Goal: Task Accomplishment & Management: Use online tool/utility

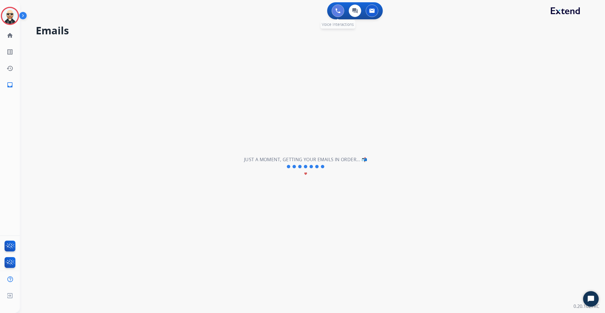
click at [334, 7] on button at bounding box center [338, 11] width 12 height 12
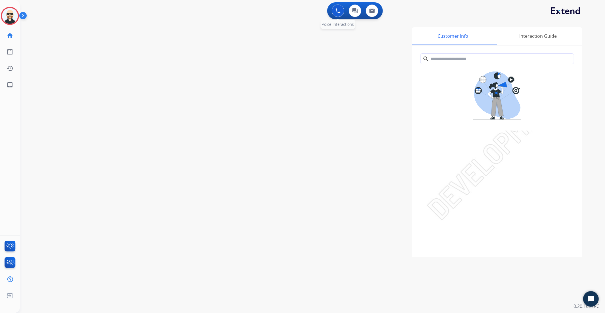
click at [336, 14] on button at bounding box center [338, 11] width 12 height 12
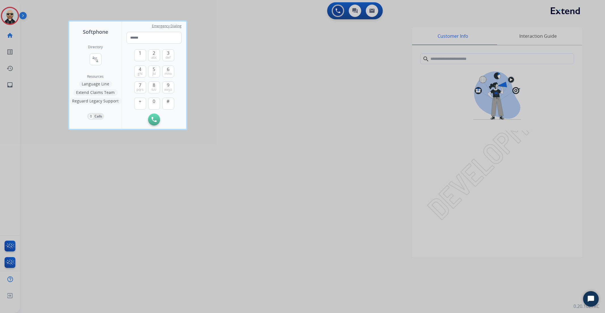
click at [101, 41] on div "Directory connect_without_contact Resource Directory Resources Language Line Ex…" at bounding box center [95, 82] width 52 height 93
click at [275, 162] on div at bounding box center [302, 156] width 605 height 313
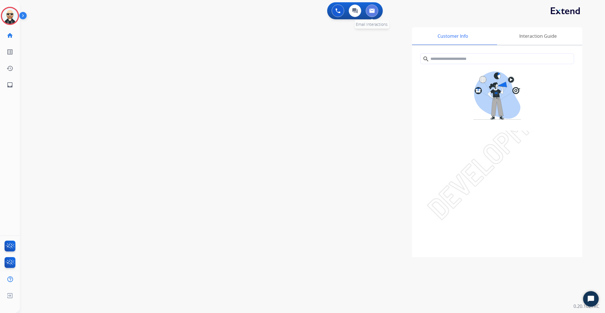
click at [376, 9] on button at bounding box center [372, 11] width 12 height 12
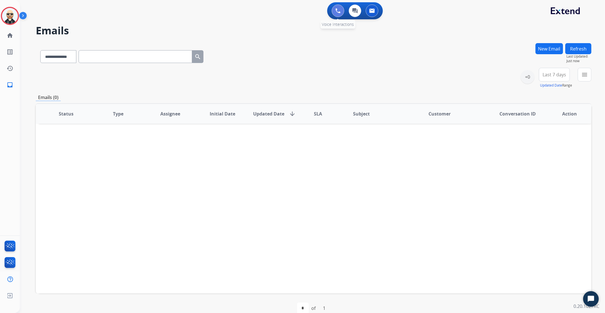
click at [338, 11] on img at bounding box center [337, 10] width 5 height 5
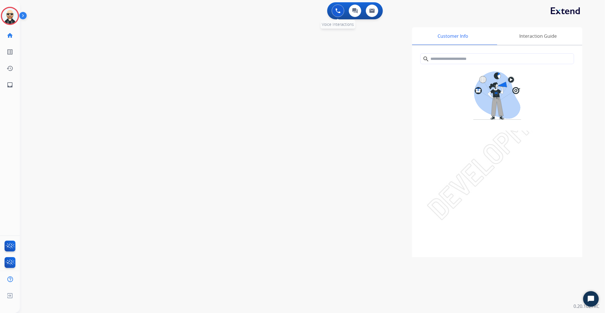
click at [336, 13] on img at bounding box center [337, 10] width 5 height 5
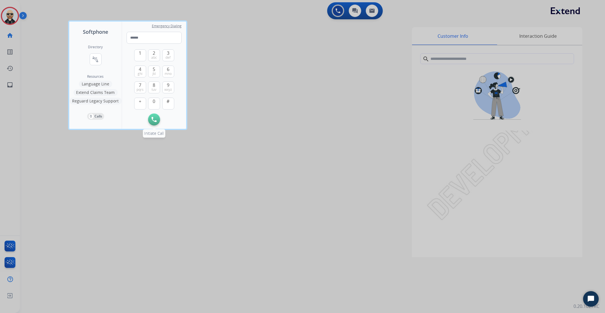
click at [151, 120] on img at bounding box center [153, 119] width 5 height 5
click at [153, 58] on span "abc" at bounding box center [154, 57] width 6 height 5
type input "*"
click at [172, 124] on button "Remove Number" at bounding box center [169, 119] width 12 height 12
click at [100, 84] on button "Language Line" at bounding box center [95, 84] width 33 height 7
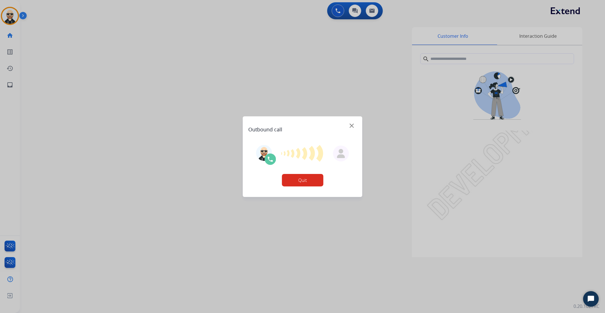
click at [297, 179] on button "Quit" at bounding box center [302, 180] width 41 height 12
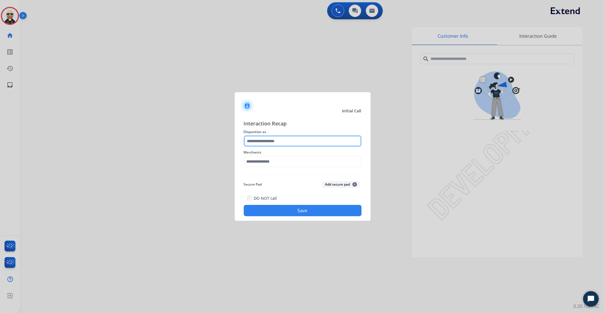
click at [288, 138] on input "text" at bounding box center [303, 140] width 118 height 11
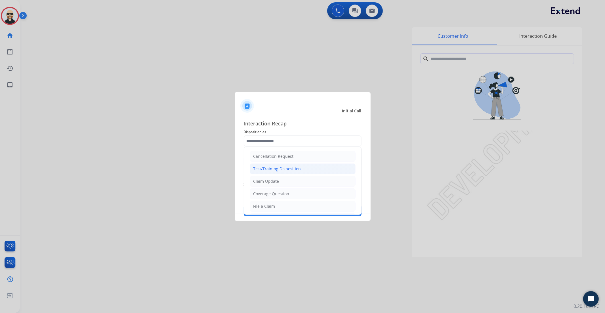
click at [289, 169] on div "Test/Training Disposition" at bounding box center [277, 169] width 48 height 6
type input "**********"
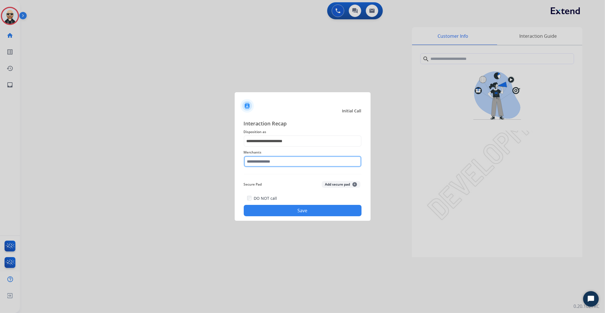
click at [292, 158] on input "text" at bounding box center [303, 161] width 118 height 11
click at [289, 183] on ul "Test Merchant E-z test pool supplies, inc" at bounding box center [303, 185] width 111 height 32
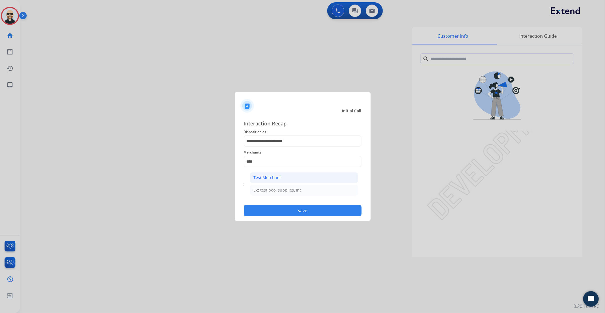
click at [291, 175] on li "Test Merchant" at bounding box center [304, 177] width 108 height 11
type input "**********"
click at [325, 210] on button "Save" at bounding box center [303, 210] width 118 height 11
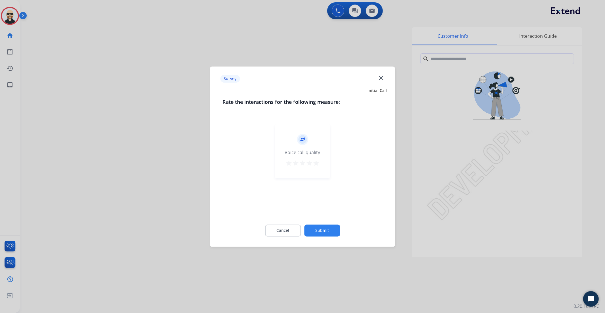
click at [328, 231] on button "Submit" at bounding box center [322, 230] width 36 height 12
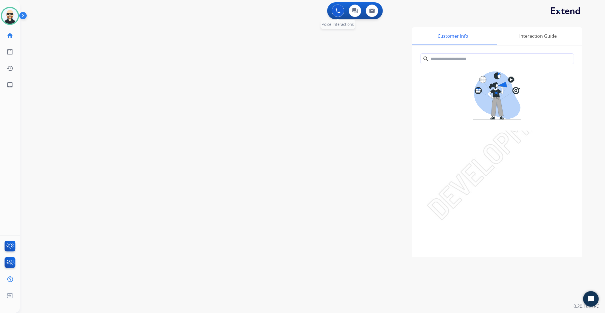
click at [330, 9] on div "0 Voice Interactions" at bounding box center [337, 11] width 17 height 12
click at [336, 10] on img at bounding box center [337, 10] width 5 height 5
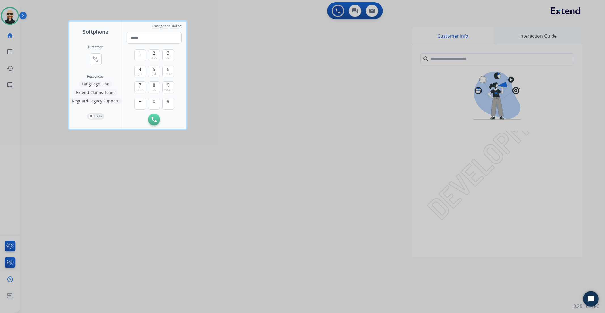
drag, startPoint x: 532, startPoint y: 26, endPoint x: 532, endPoint y: 37, distance: 11.1
click at [532, 27] on div at bounding box center [302, 156] width 605 height 313
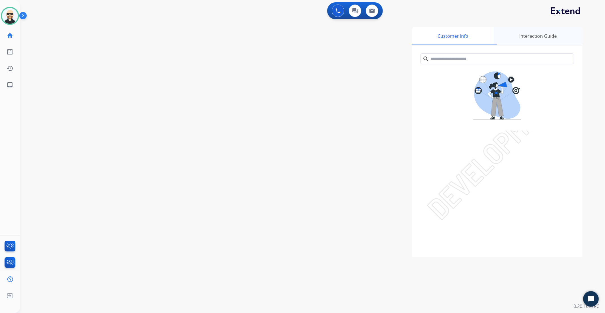
click at [531, 40] on div "Interaction Guide" at bounding box center [538, 36] width 89 height 18
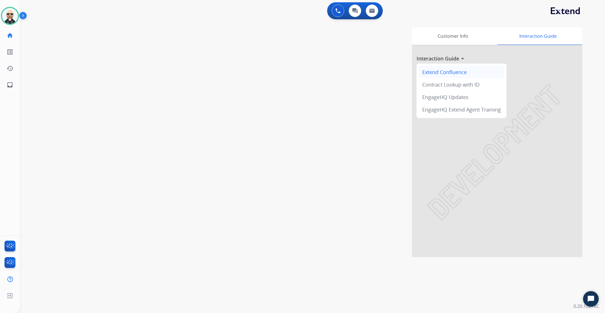
click at [439, 72] on div "Extend Confluence" at bounding box center [461, 72] width 85 height 12
click at [10, 279] on img at bounding box center [10, 279] width 10 height 11
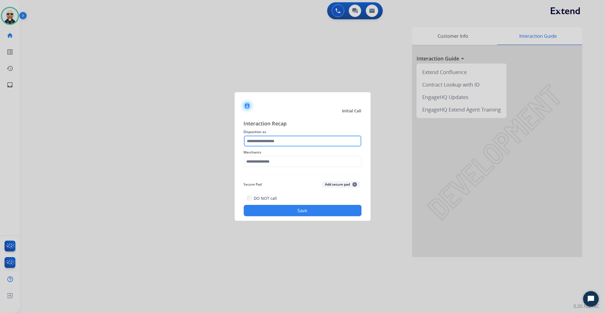
click at [305, 144] on input "text" at bounding box center [303, 140] width 118 height 11
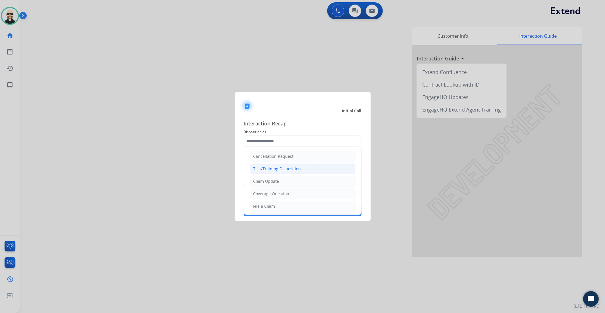
click at [305, 171] on li "Test/Training Disposition" at bounding box center [303, 168] width 106 height 11
type input "**********"
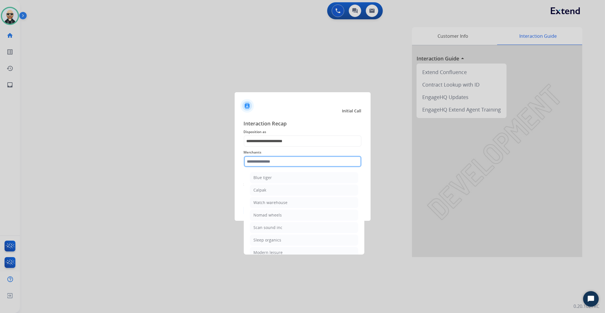
click at [302, 162] on input "text" at bounding box center [303, 161] width 118 height 11
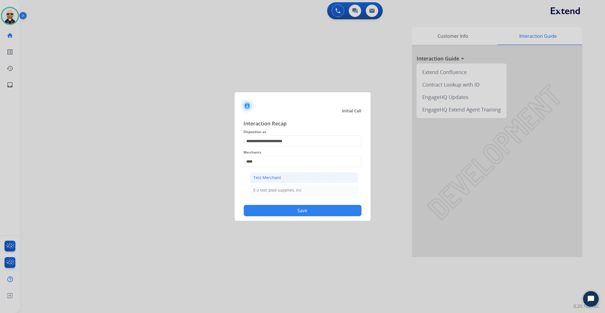
click at [285, 180] on li "Test Merchant" at bounding box center [304, 177] width 108 height 11
type input "**********"
click at [300, 208] on button "Save" at bounding box center [303, 210] width 118 height 11
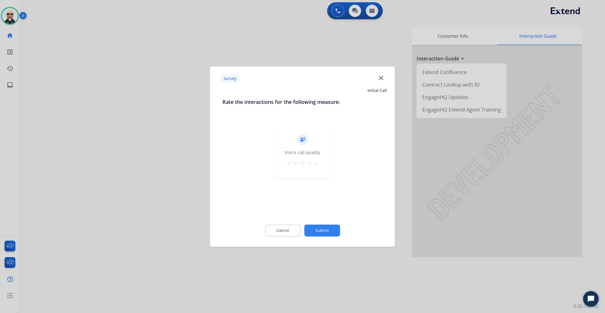
click at [321, 229] on button "Submit" at bounding box center [322, 230] width 36 height 12
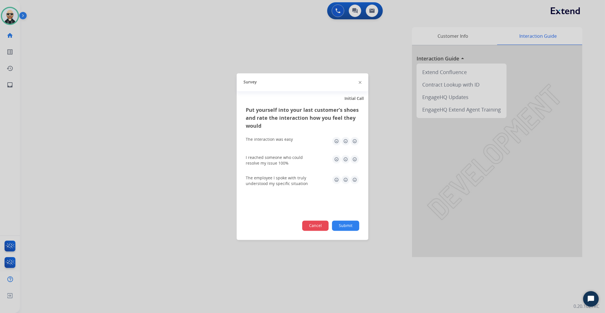
click at [315, 222] on button "Cancel" at bounding box center [315, 225] width 26 height 10
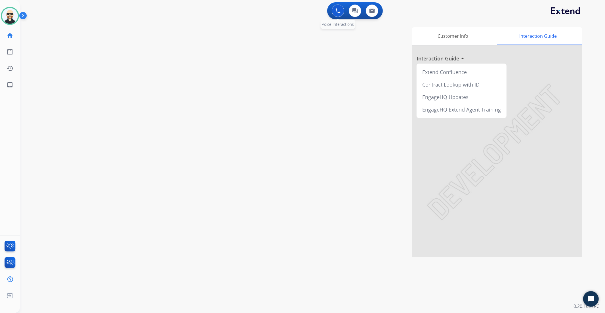
click at [342, 13] on button at bounding box center [338, 11] width 12 height 12
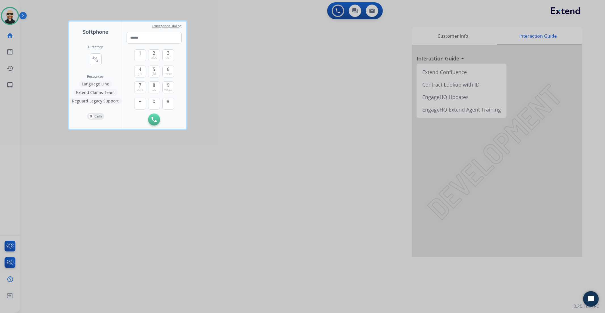
click at [18, 15] on div at bounding box center [302, 156] width 605 height 313
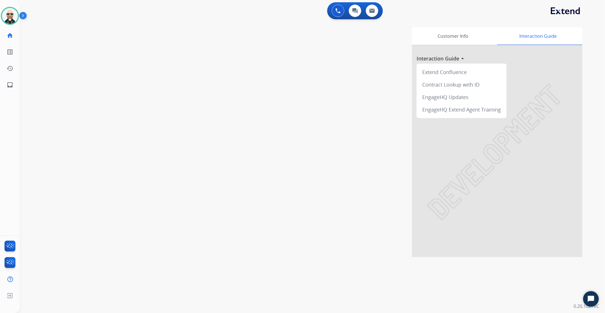
click at [24, 13] on img at bounding box center [24, 16] width 10 height 11
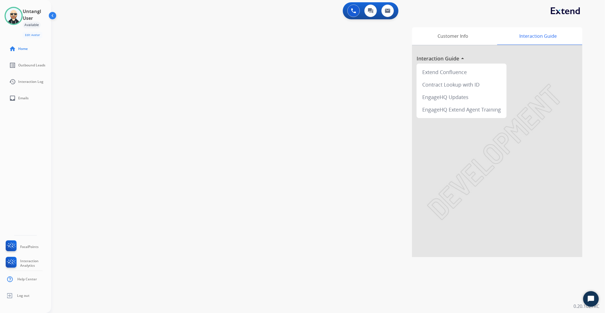
click at [33, 26] on div "Available" at bounding box center [32, 25] width 18 height 7
click at [358, 10] on button at bounding box center [353, 11] width 12 height 12
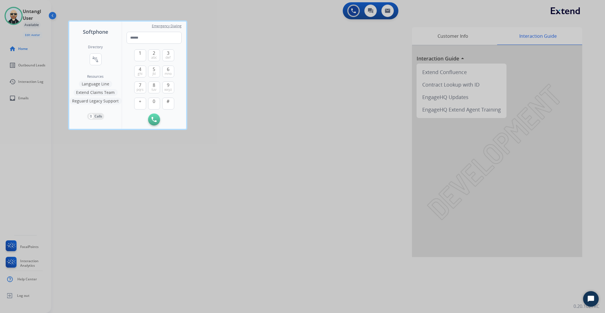
click at [105, 31] on span "Softphone" at bounding box center [95, 32] width 25 height 8
